Goal: Task Accomplishment & Management: Use online tool/utility

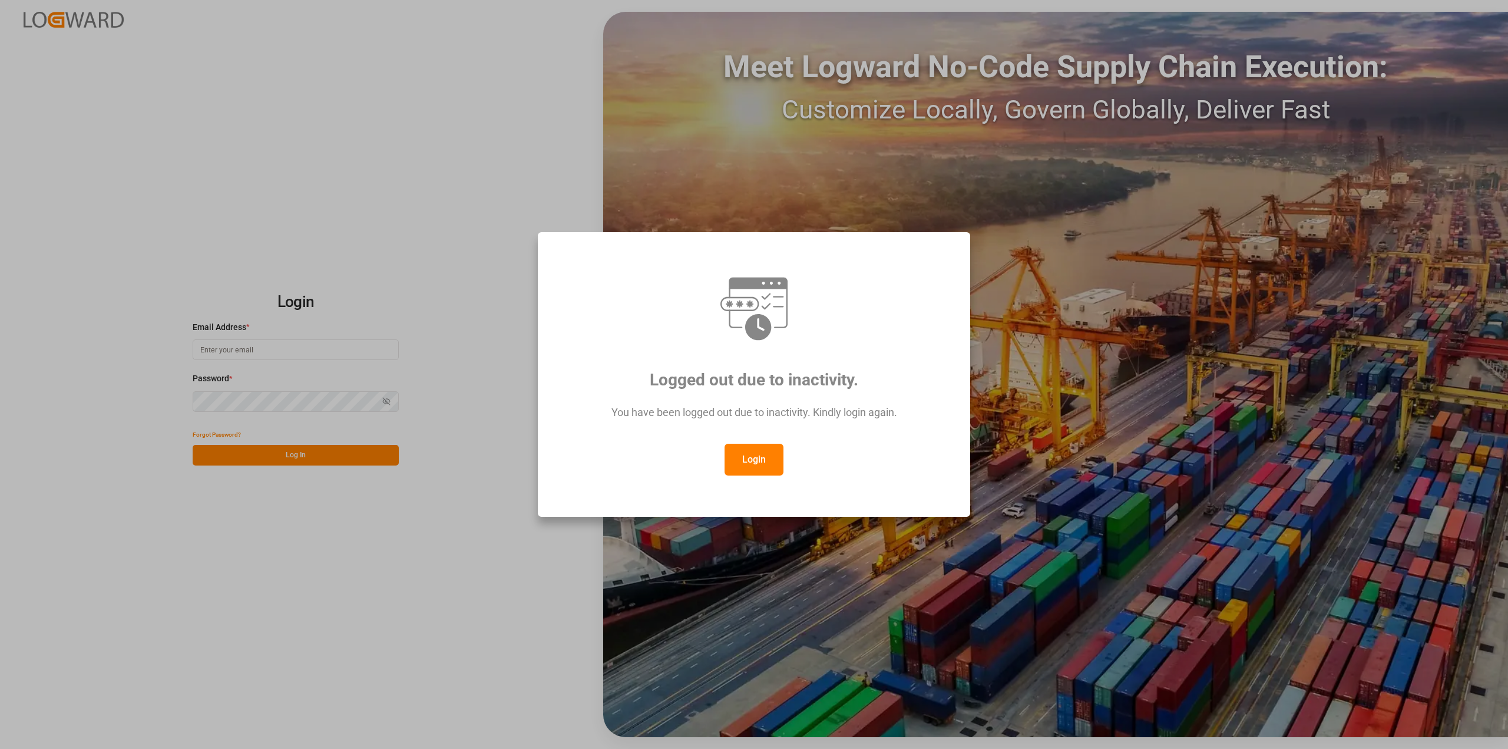
click at [755, 464] on button "Login" at bounding box center [754, 460] width 59 height 32
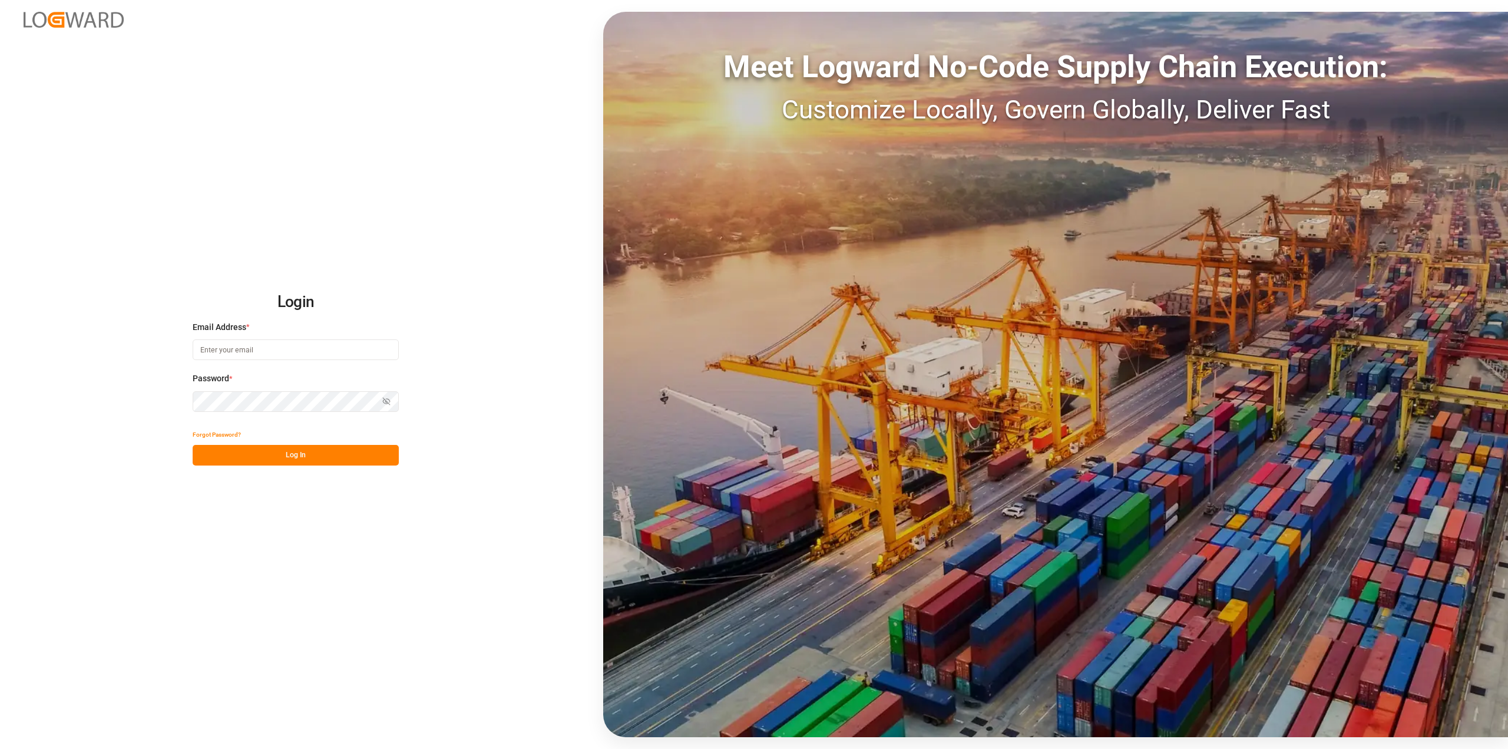
click at [278, 349] on input at bounding box center [296, 349] width 206 height 21
type input "[PERSON_NAME][EMAIL_ADDRESS][PERSON_NAME][DOMAIN_NAME]"
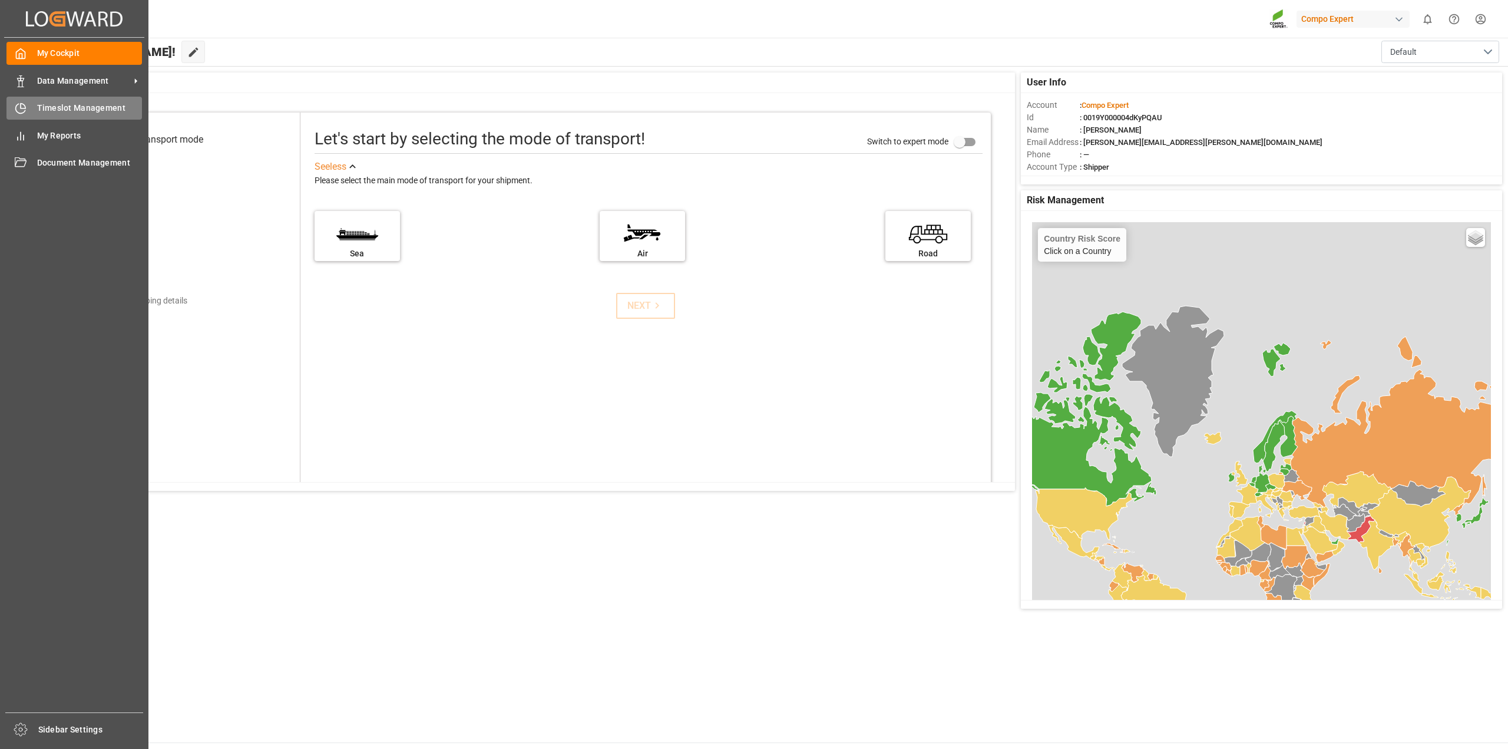
click at [25, 105] on icon at bounding box center [21, 109] width 12 height 12
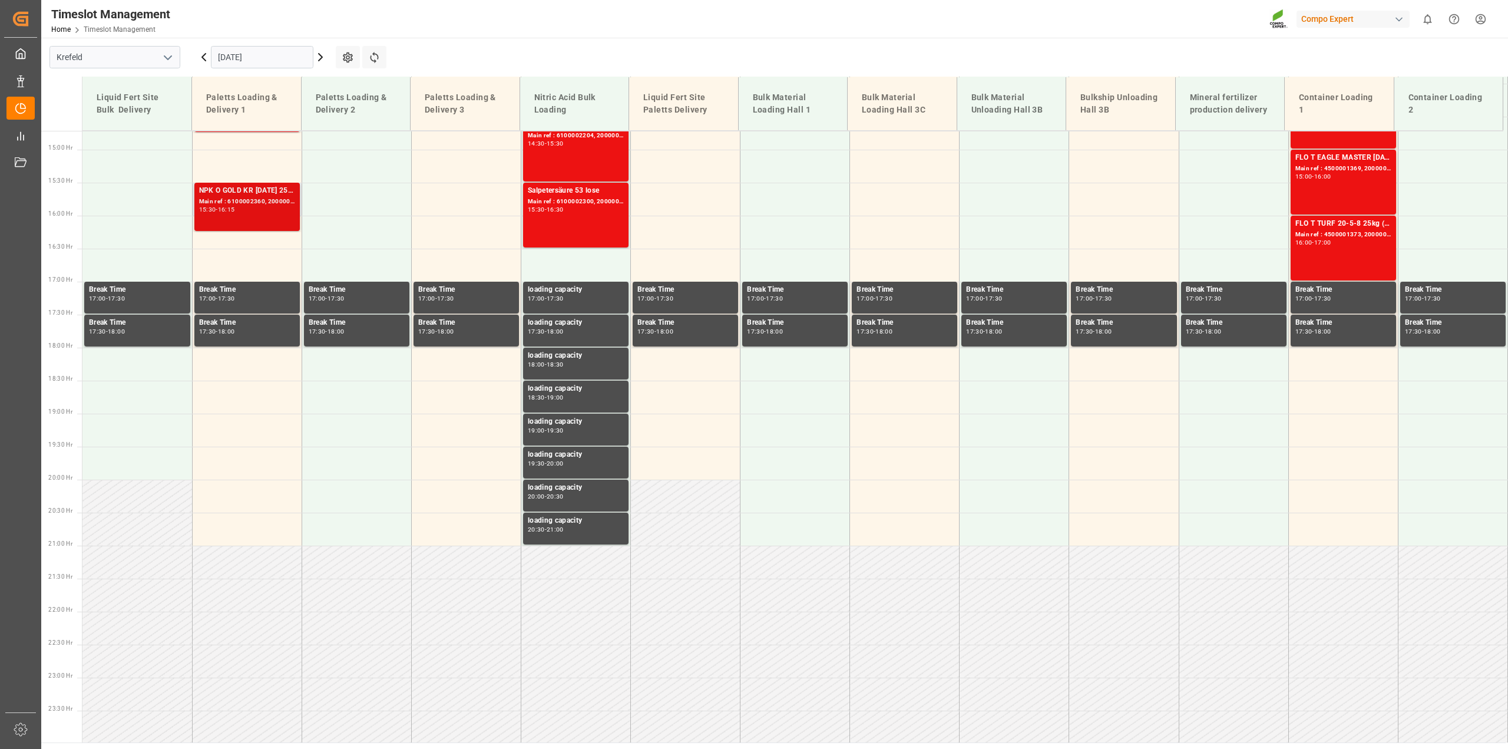
scroll to position [972, 0]
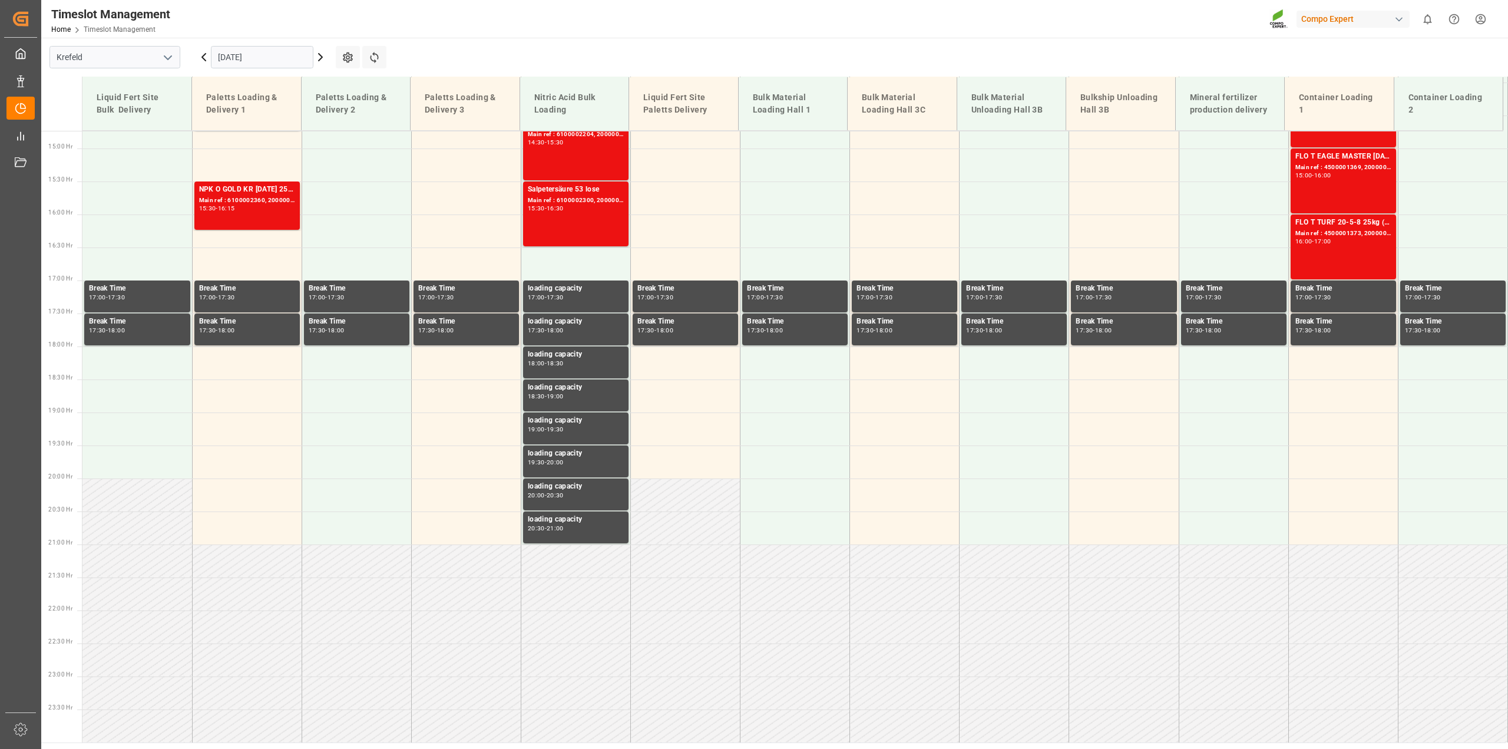
click at [317, 51] on icon at bounding box center [320, 57] width 14 height 14
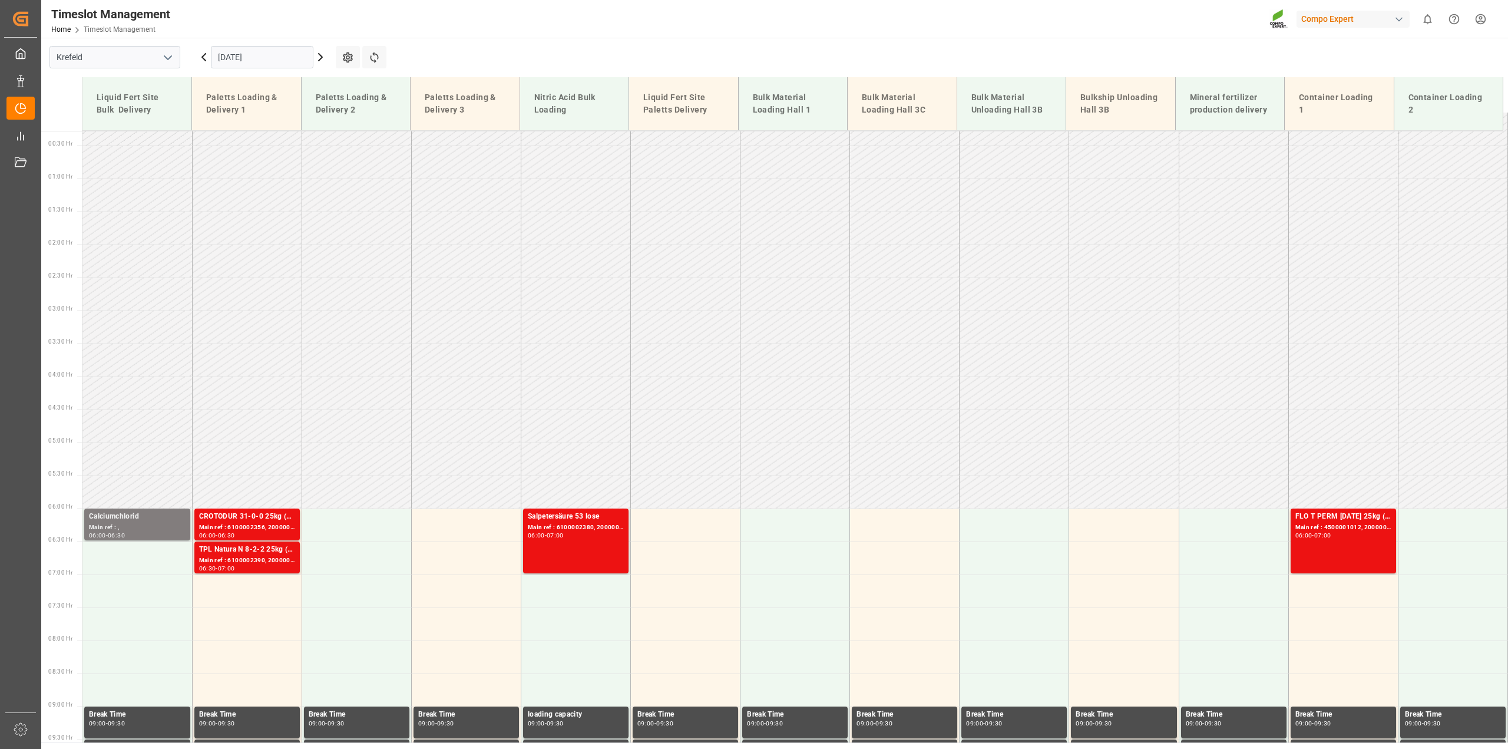
scroll to position [15, 0]
